Goal: Check status: Check status

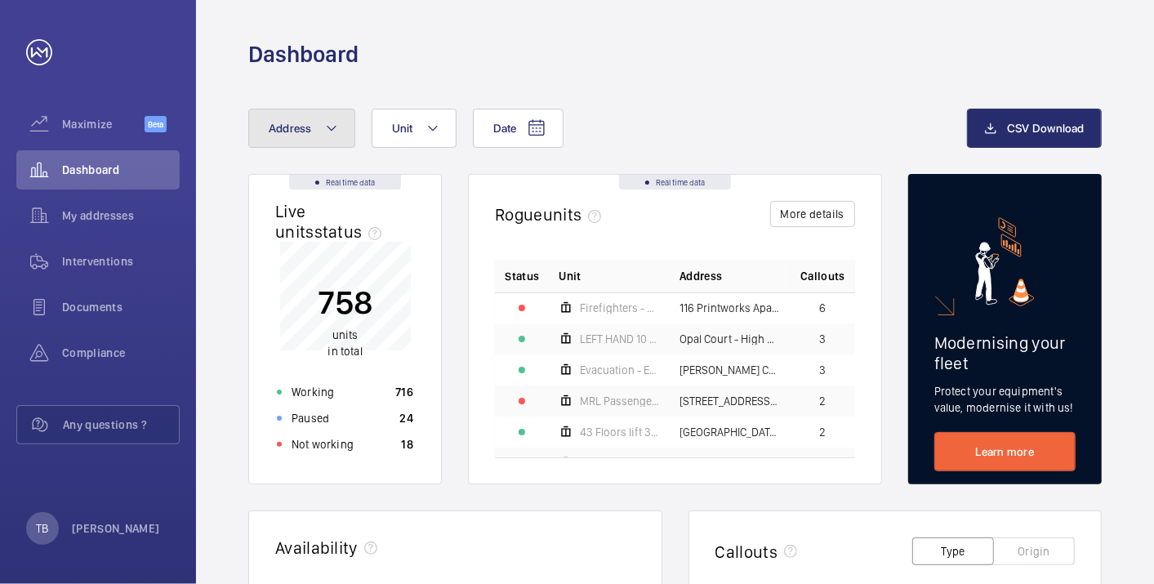
click at [318, 139] on button "Address" at bounding box center [301, 128] width 107 height 39
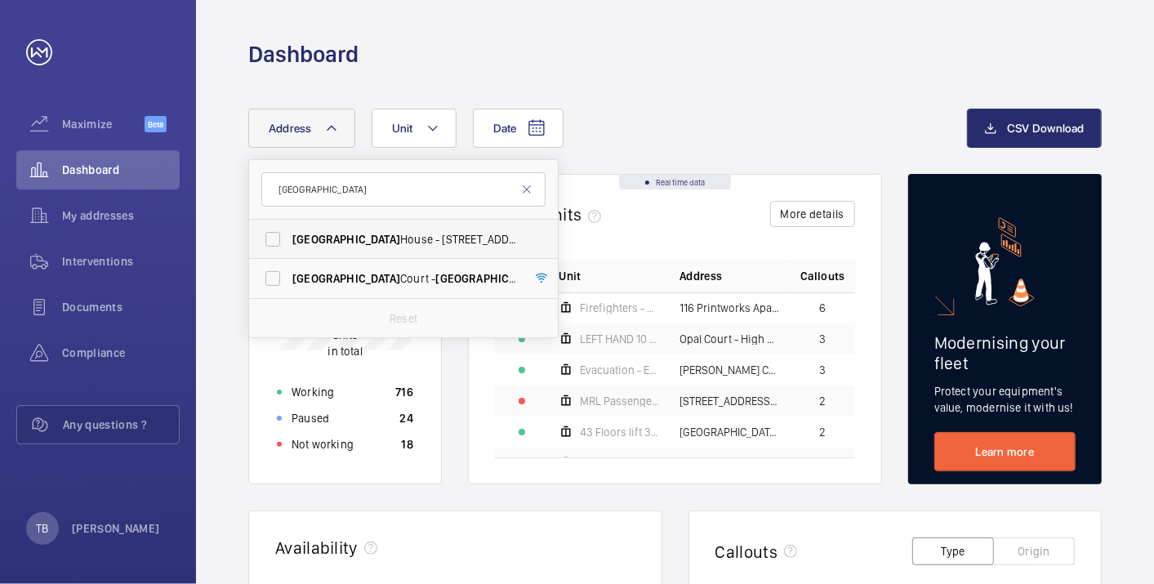
type input "[GEOGRAPHIC_DATA]"
click at [389, 243] on span "[GEOGRAPHIC_DATA] - [STREET_ADDRESS]" at bounding box center [404, 239] width 225 height 16
click at [289, 243] on input "[GEOGRAPHIC_DATA] - [STREET_ADDRESS]" at bounding box center [272, 239] width 33 height 33
checkbox input "true"
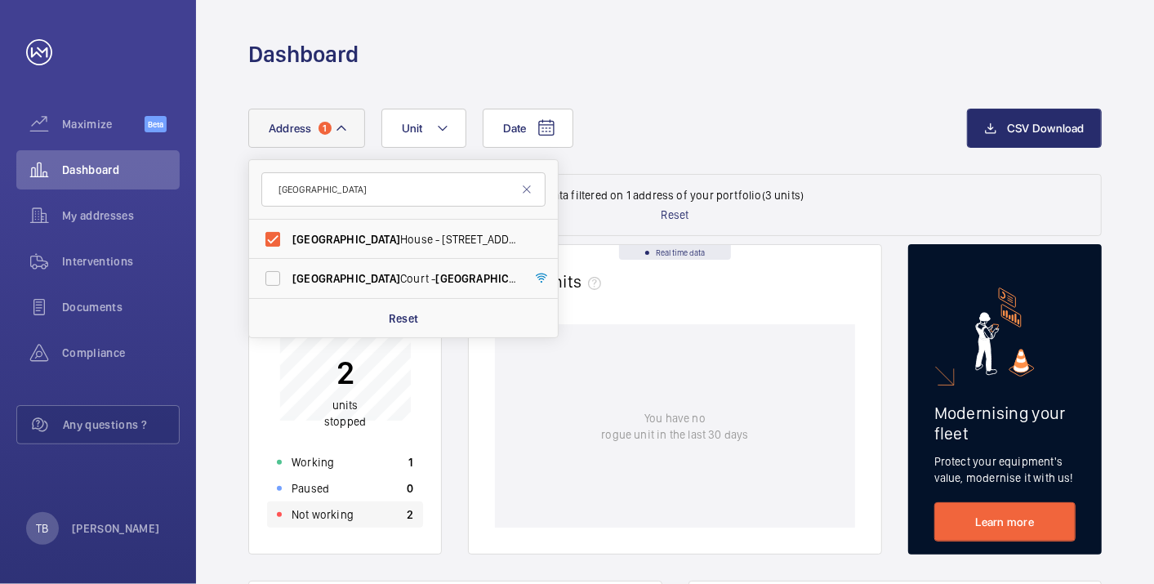
click at [349, 512] on p "Not working" at bounding box center [322, 514] width 62 height 16
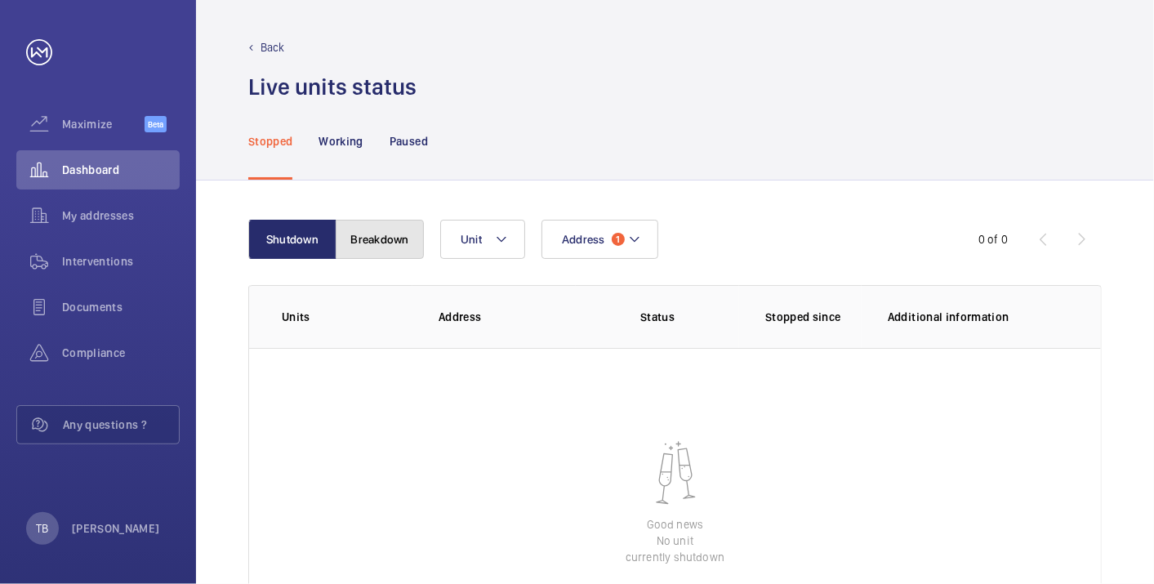
click at [371, 244] on button "Breakdown" at bounding box center [380, 239] width 88 height 39
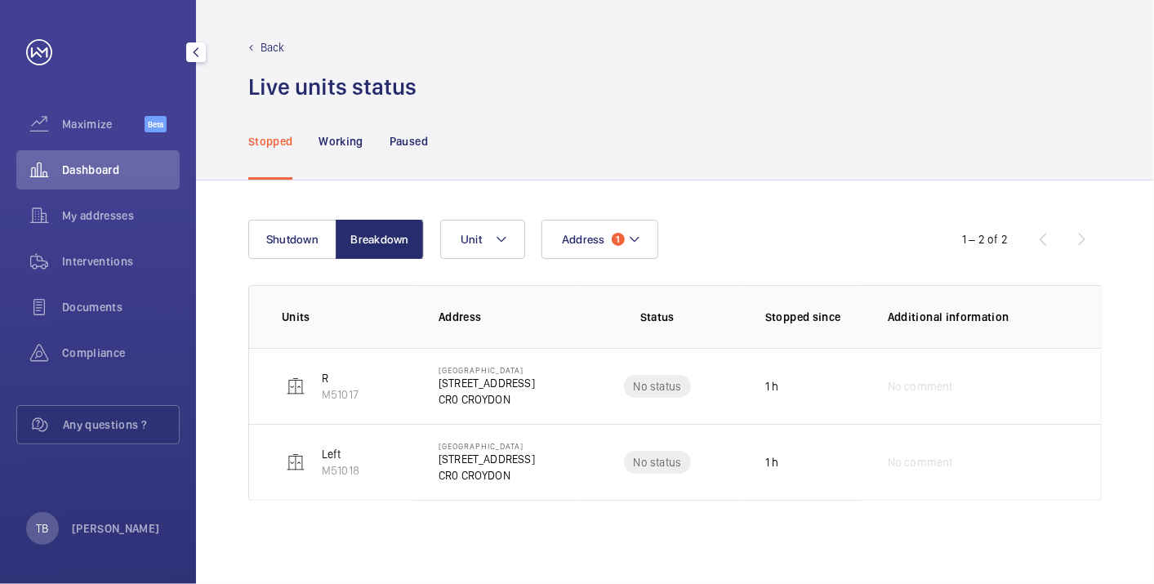
click at [79, 155] on div "Dashboard" at bounding box center [97, 169] width 163 height 39
